Goal: Task Accomplishment & Management: Use online tool/utility

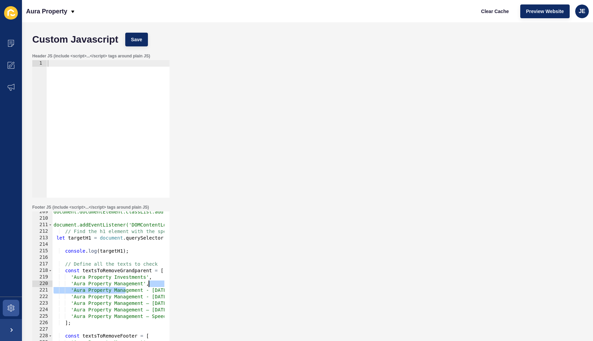
scroll to position [0, 158]
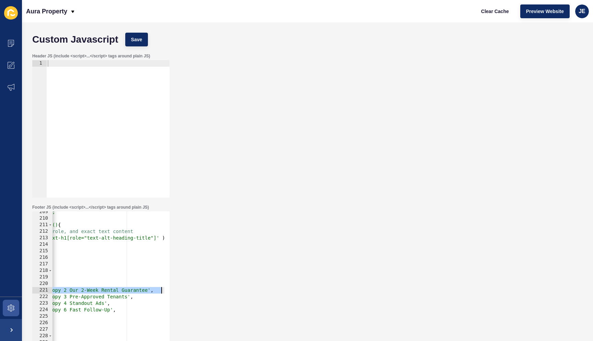
drag, startPoint x: 125, startPoint y: 290, endPoint x: 170, endPoint y: 291, distance: 45.7
click at [188, 290] on div "Footer JS (include <script>...</script> tags around plain JS) 'Aura Property Ma…" at bounding box center [308, 276] width 558 height 151
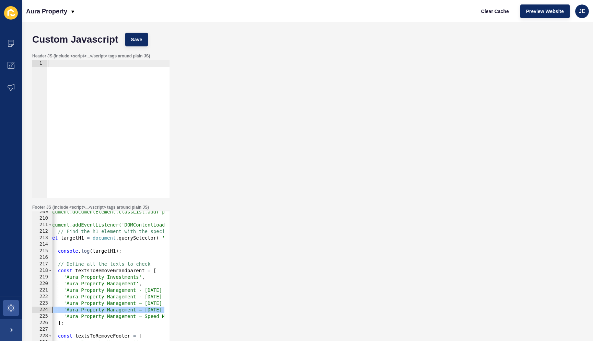
scroll to position [0, 0]
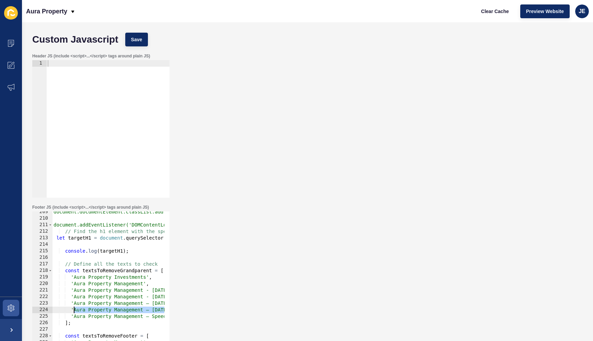
drag, startPoint x: 117, startPoint y: 310, endPoint x: 73, endPoint y: 312, distance: 44.7
click at [73, 312] on div "document.documentElement.classList.add('page-loading'); document.addEventListen…" at bounding box center [282, 280] width 461 height 145
paste textarea "- [DATE] -"
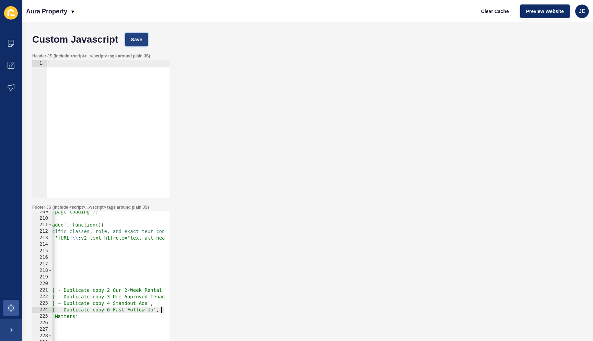
click at [140, 45] on button "Save" at bounding box center [136, 40] width 23 height 14
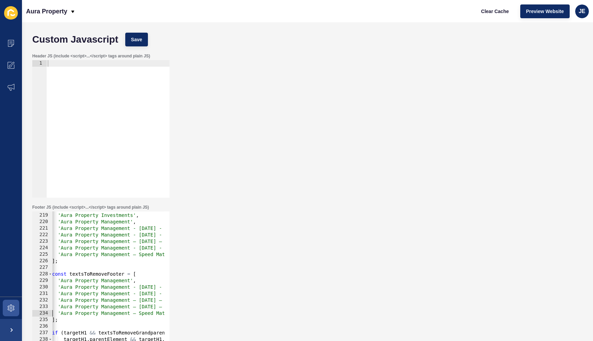
scroll to position [0, 0]
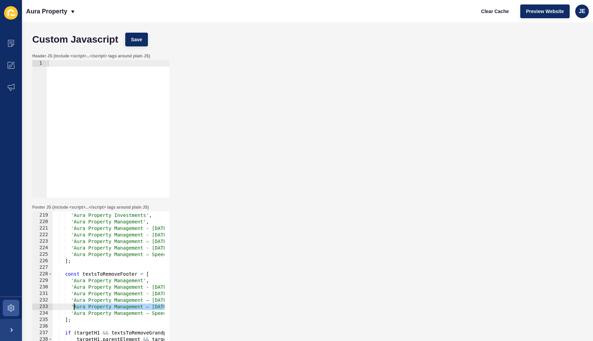
drag, startPoint x: 161, startPoint y: 306, endPoint x: 73, endPoint y: 305, distance: 87.9
click at [73, 305] on div "const textsToRemoveGrandparent = [ 'Aura Property Investments' , 'Aura Property…" at bounding box center [282, 277] width 461 height 145
paste textarea "- [DATE] -"
type textarea "'Aura Property Management - [DATE] - Duplicate copy 6 Fast Follow-Up',"
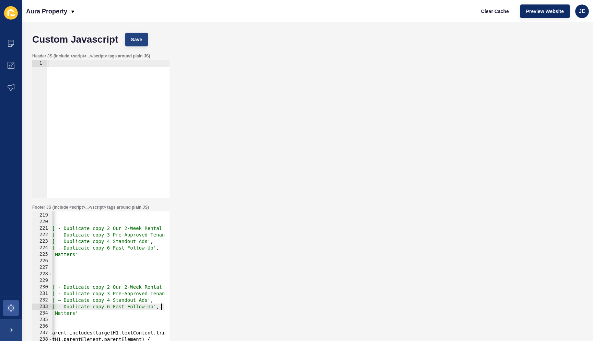
click at [137, 46] on div "Custom Javascript Save" at bounding box center [308, 39] width 558 height 21
click at [138, 43] on button "Save" at bounding box center [136, 40] width 23 height 14
click at [18, 307] on span at bounding box center [11, 308] width 22 height 22
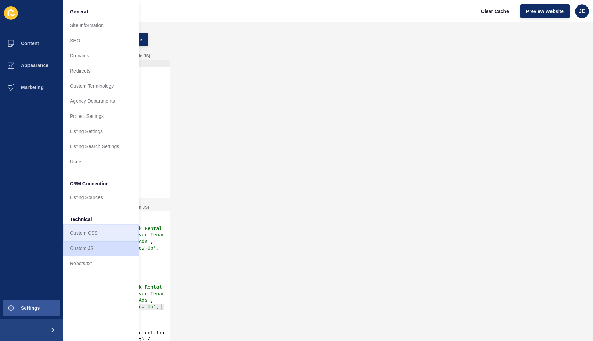
click at [112, 232] on link "Custom CSS" at bounding box center [101, 232] width 76 height 15
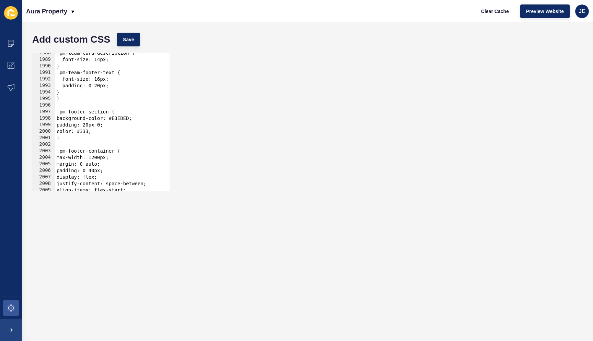
scroll to position [7128, 0]
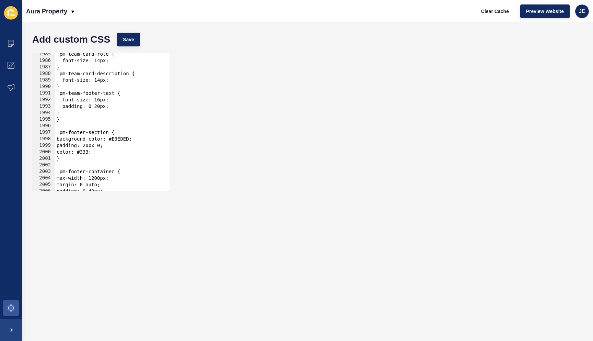
click at [118, 157] on div ".pm-team-card-role { font-size: 14px; } .pm-team-card-description { font-size: …" at bounding box center [203, 123] width 297 height 145
click at [129, 148] on div ".pm-team-card-role { font-size: 14px; } .pm-team-card-description { font-size: …" at bounding box center [203, 123] width 297 height 145
click at [130, 155] on div ".pm-team-card-role { font-size: 14px; } .pm-team-card-description { font-size: …" at bounding box center [203, 123] width 297 height 145
click at [135, 151] on div ".pm-team-card-role { font-size: 14px; } .pm-team-card-description { font-size: …" at bounding box center [203, 123] width 297 height 145
type textarea "color: #333;"
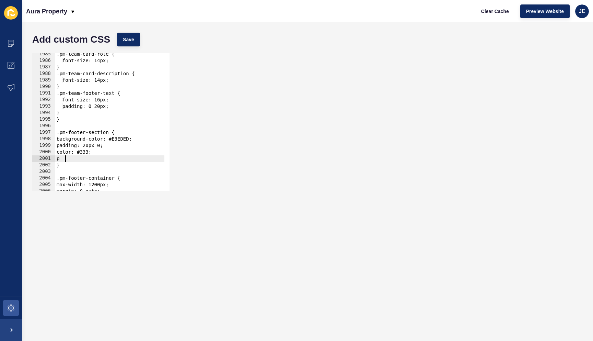
scroll to position [0, 0]
type textarea "position: absolute;"
click at [122, 41] on button "Save" at bounding box center [128, 40] width 23 height 14
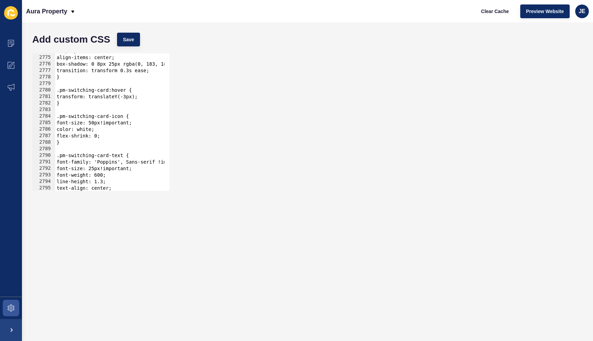
scroll to position [9980, 0]
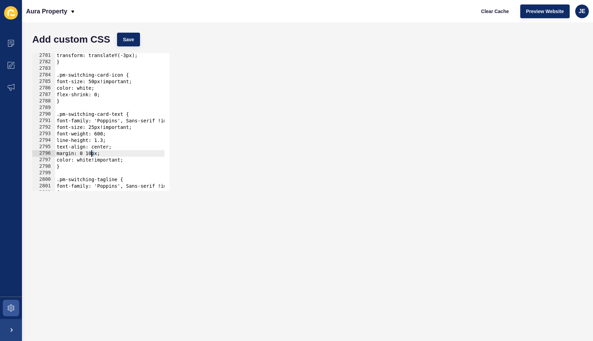
drag, startPoint x: 93, startPoint y: 154, endPoint x: 96, endPoint y: 152, distance: 3.5
click at [91, 154] on div "transform: translateY(-3px); } .pm-switching-card-icon { font-size: 50px!import…" at bounding box center [203, 124] width 297 height 145
type textarea "margin: 0 20px;"
click at [129, 46] on div "Add custom CSS Save" at bounding box center [308, 39] width 558 height 21
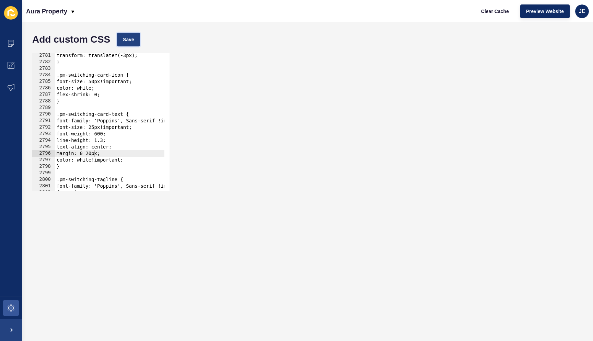
click at [131, 43] on span "Save" at bounding box center [128, 39] width 11 height 7
